Goal: Check status

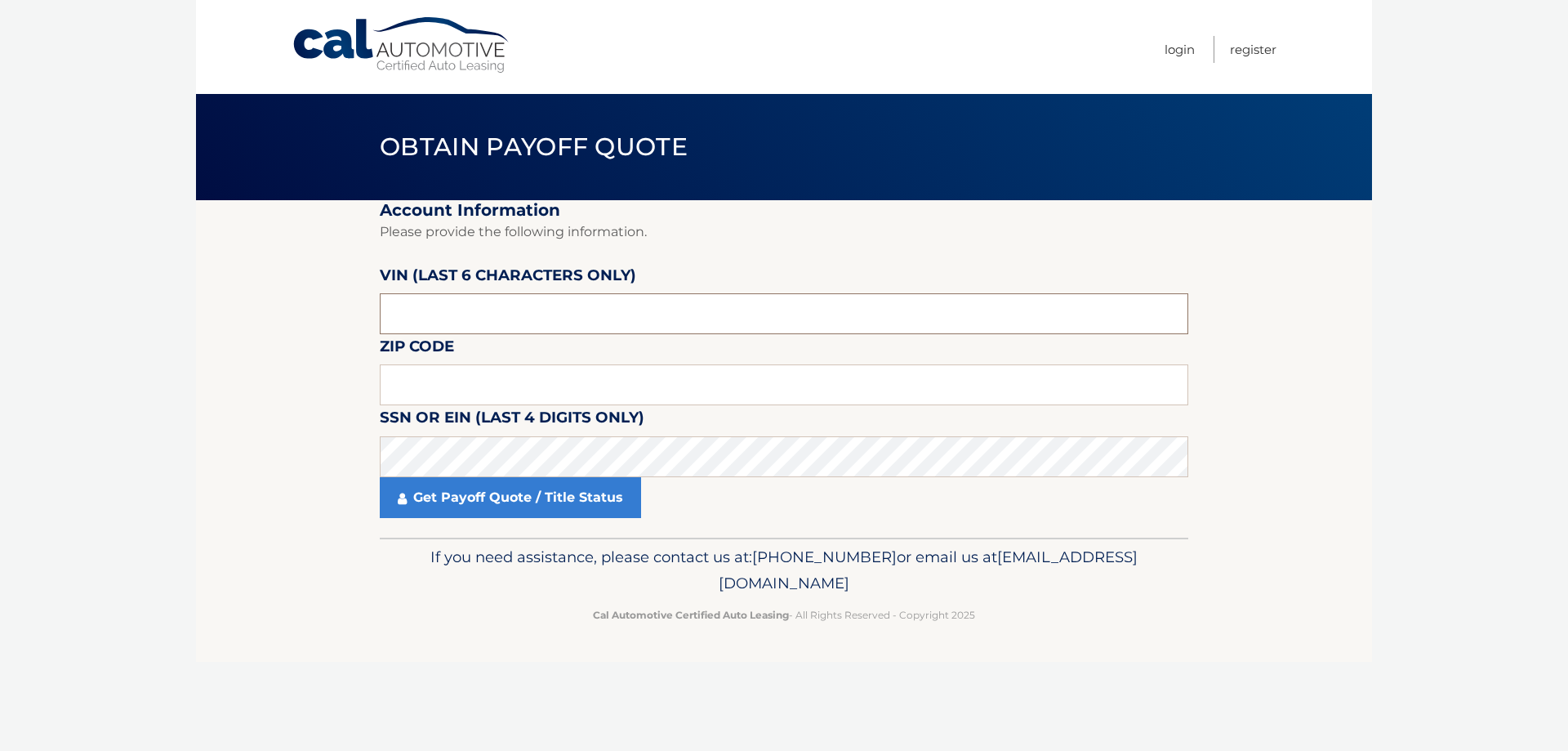
click at [484, 319] on input "text" at bounding box center [784, 314] width 808 height 41
click at [447, 387] on input "text" at bounding box center [784, 385] width 808 height 41
type input "07731"
click at [476, 488] on link "Get Payoff Quote / Title Status" at bounding box center [510, 498] width 261 height 41
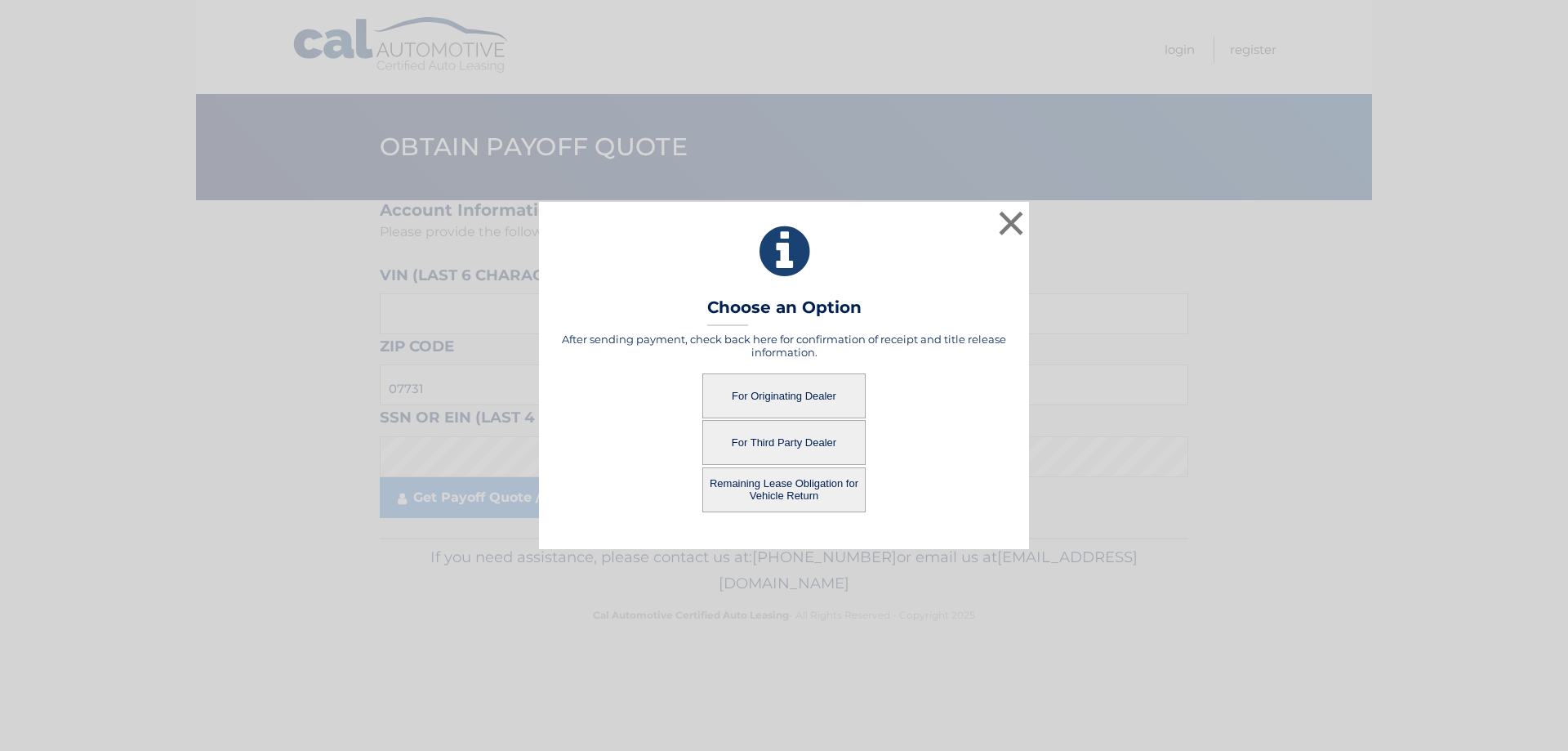
click at [807, 392] on button "For Originating Dealer" at bounding box center [784, 396] width 163 height 45
click at [795, 405] on button "For Originating Dealer" at bounding box center [784, 396] width 163 height 45
click at [789, 398] on button "For Originating Dealer" at bounding box center [784, 396] width 163 height 45
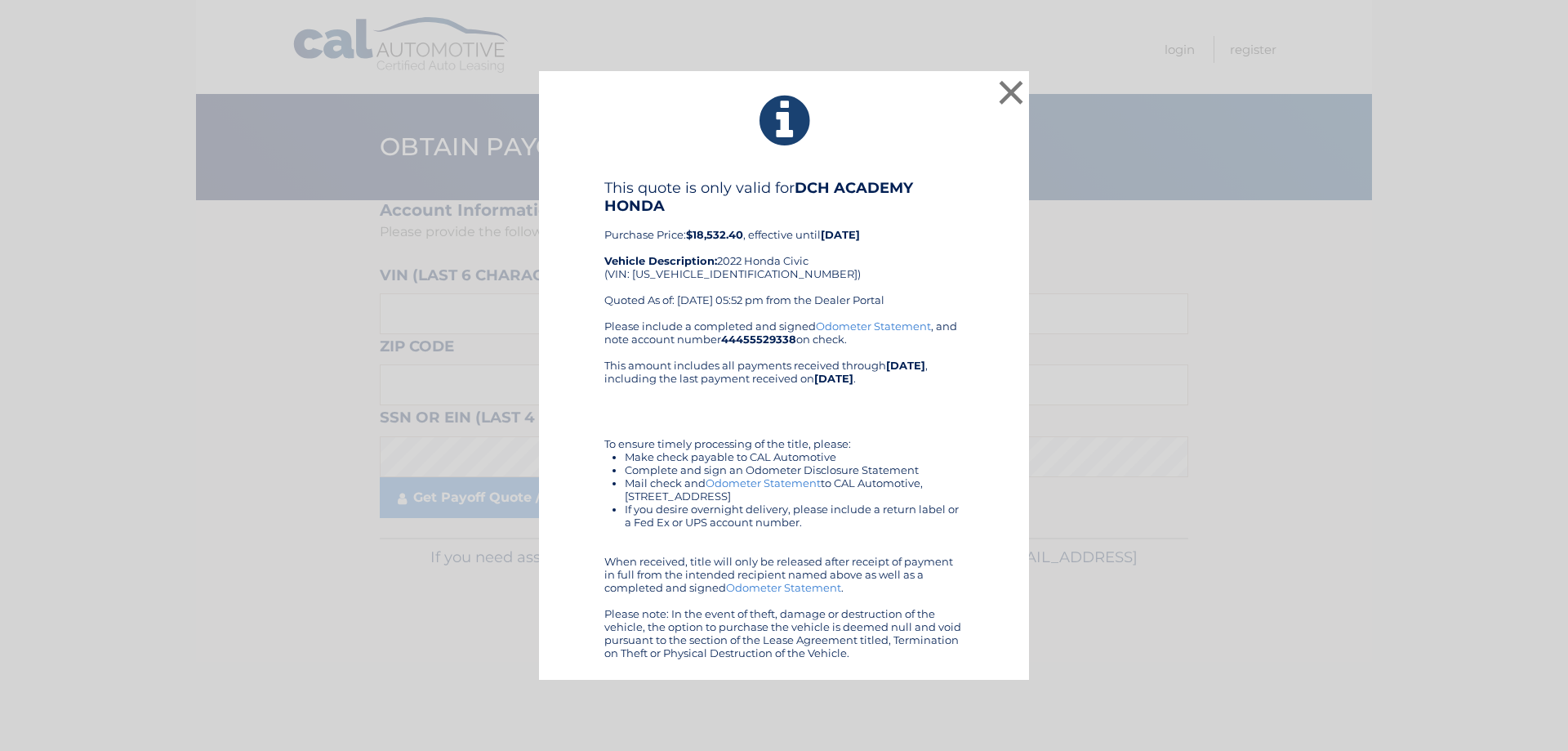
click at [704, 233] on b "$18,532.40" at bounding box center [715, 234] width 57 height 13
